Goal: Task Accomplishment & Management: Manage account settings

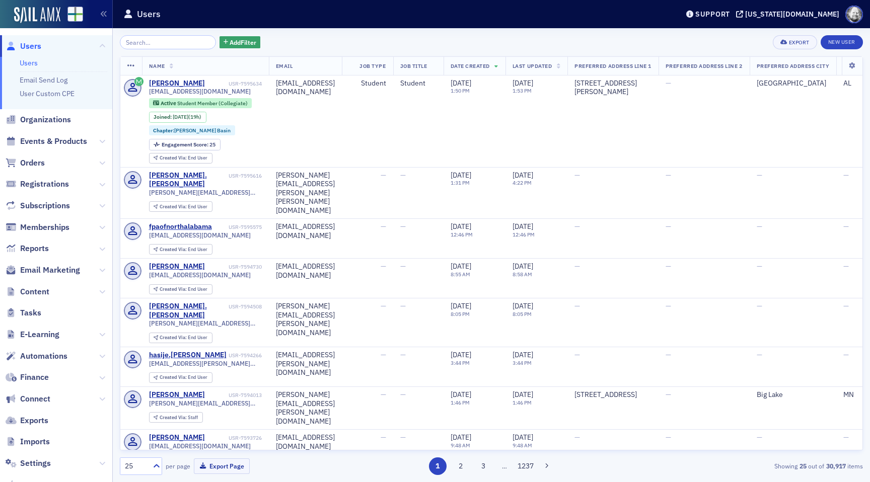
click at [40, 473] on span "Settings" at bounding box center [56, 463] width 112 height 22
click at [40, 467] on span "Settings" at bounding box center [35, 463] width 31 height 11
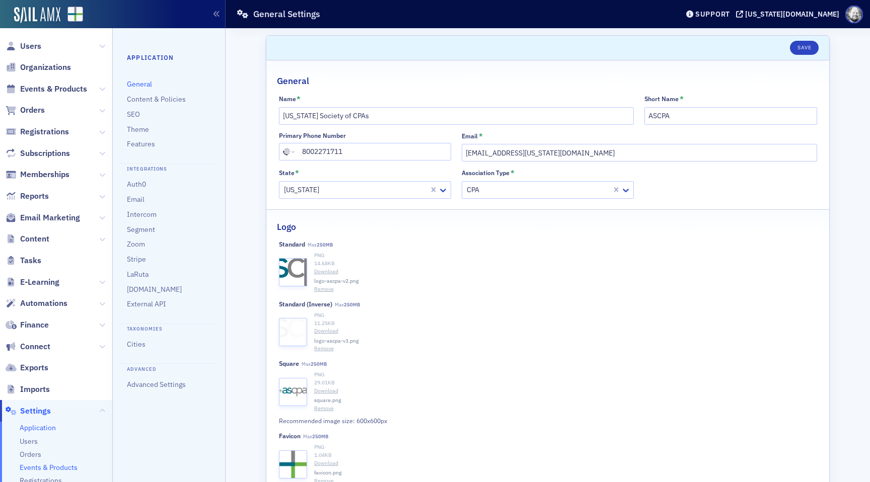
click at [60, 467] on span "Events & Products" at bounding box center [49, 468] width 58 height 10
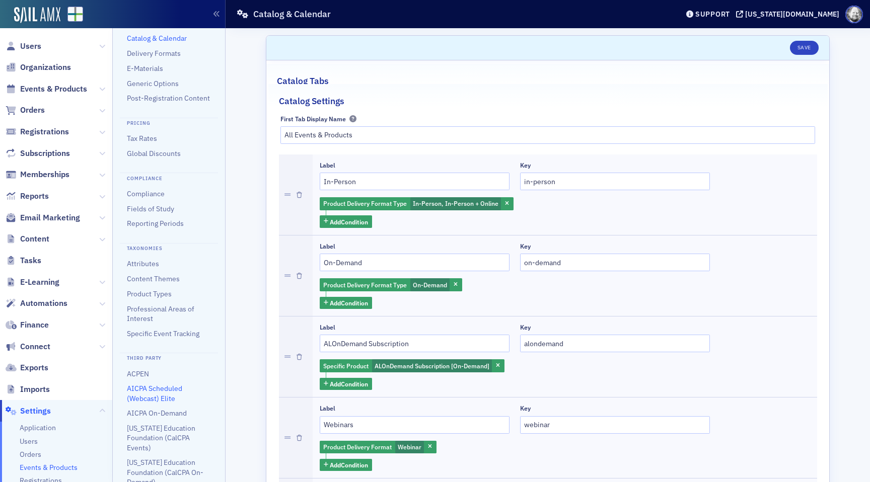
scroll to position [56, 0]
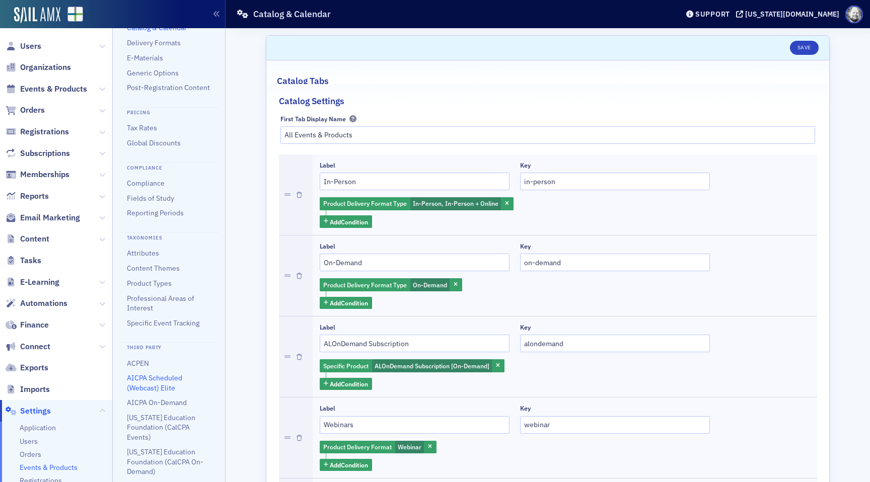
click at [141, 390] on link "AICPA Scheduled (Webcast) Elite" at bounding box center [154, 382] width 55 height 19
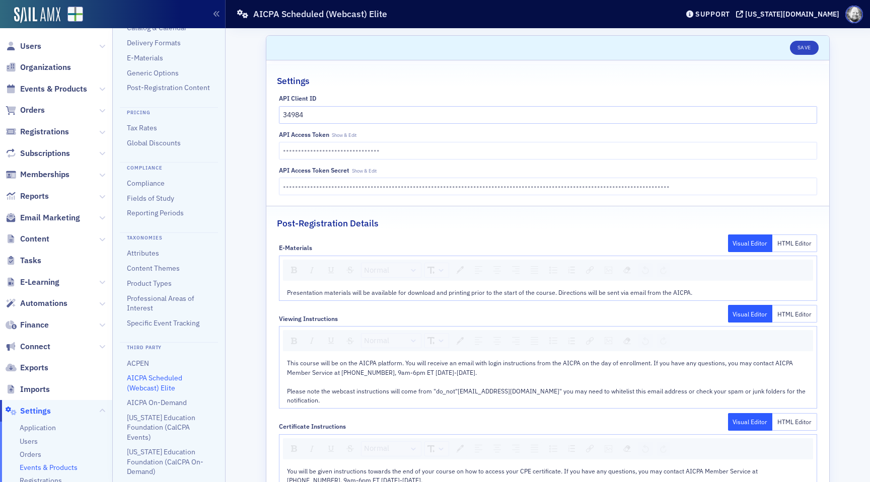
click at [341, 137] on span "Show & Edit" at bounding box center [344, 135] width 25 height 7
type input "0423FD09E3A27678DC2D8DEFC24DCB9E"
click at [375, 172] on span "Show & Edit" at bounding box center [364, 171] width 25 height 7
type input "e72653fc52f127ef25e3e70130a1454ddd52ac545a8518c03286333ca7ad7567f4cac3ba77a3409…"
